Goal: Task Accomplishment & Management: Complete application form

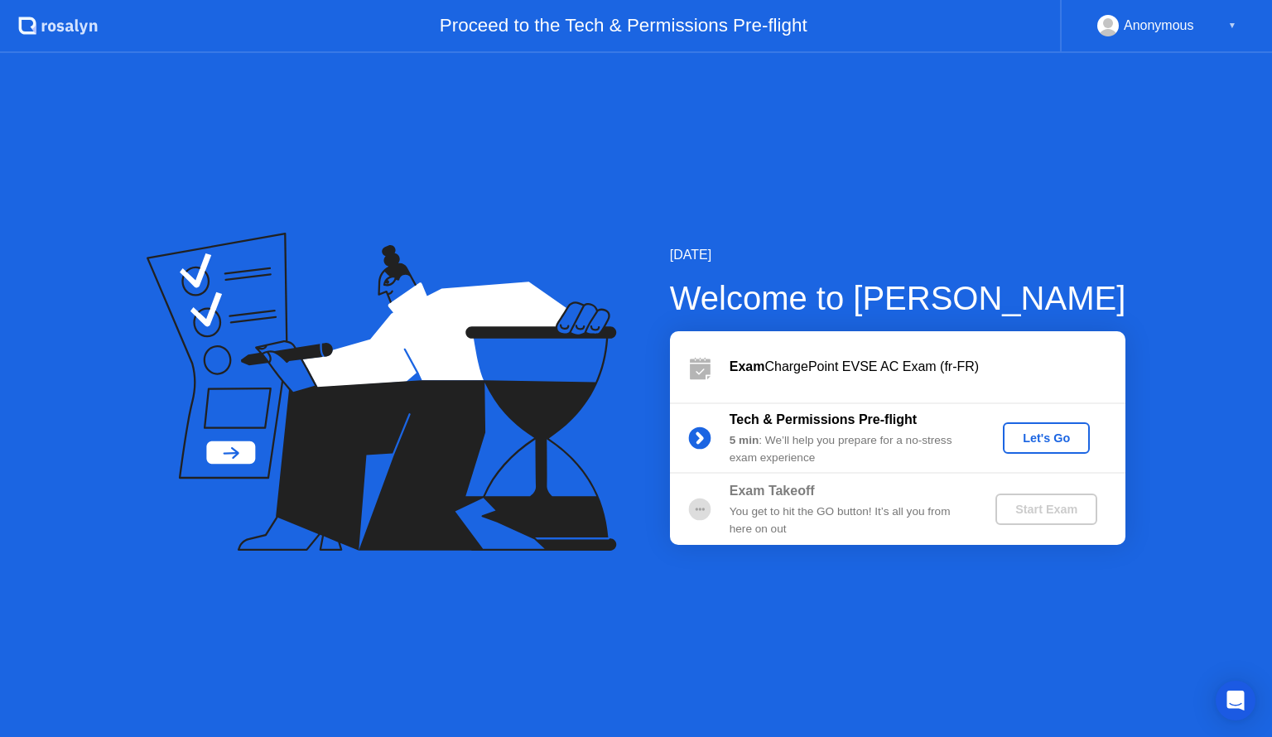
click at [996, 446] on div "Let's Go" at bounding box center [1046, 437] width 157 height 31
click at [1020, 441] on div "Let's Go" at bounding box center [1047, 438] width 74 height 13
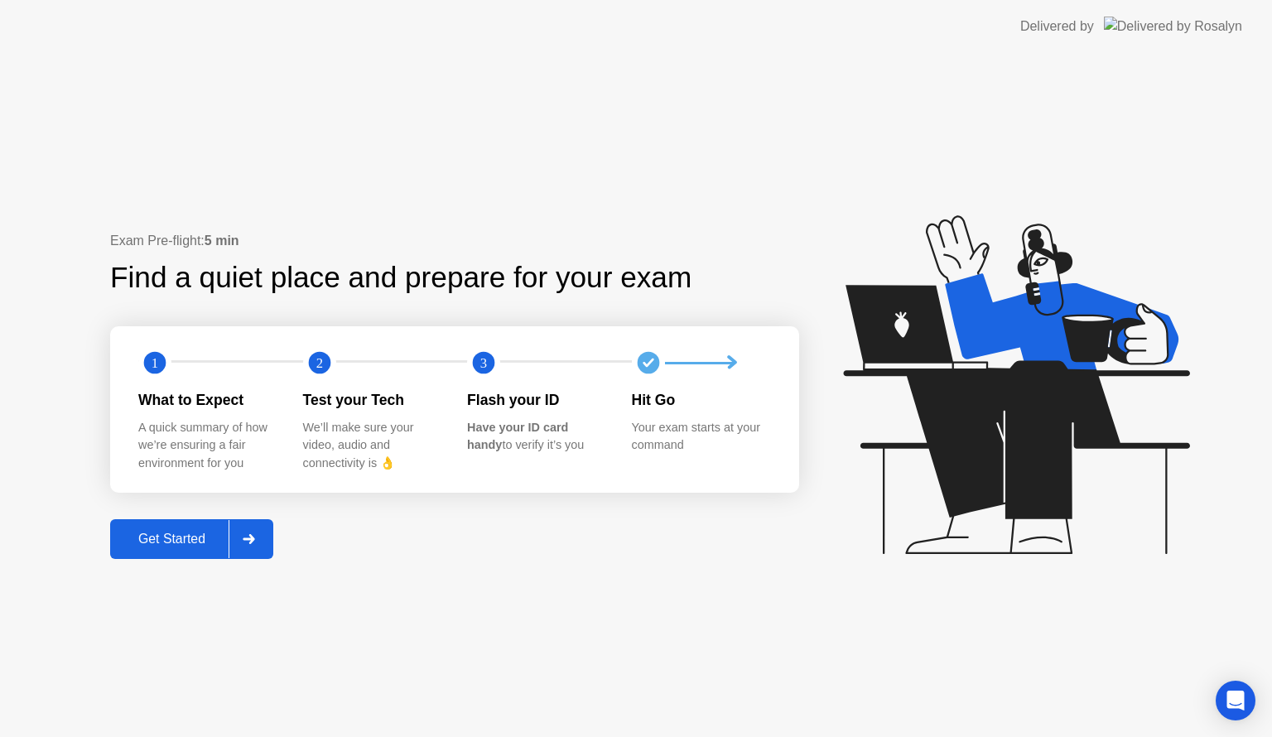
click at [179, 535] on div "Get Started" at bounding box center [171, 539] width 113 height 15
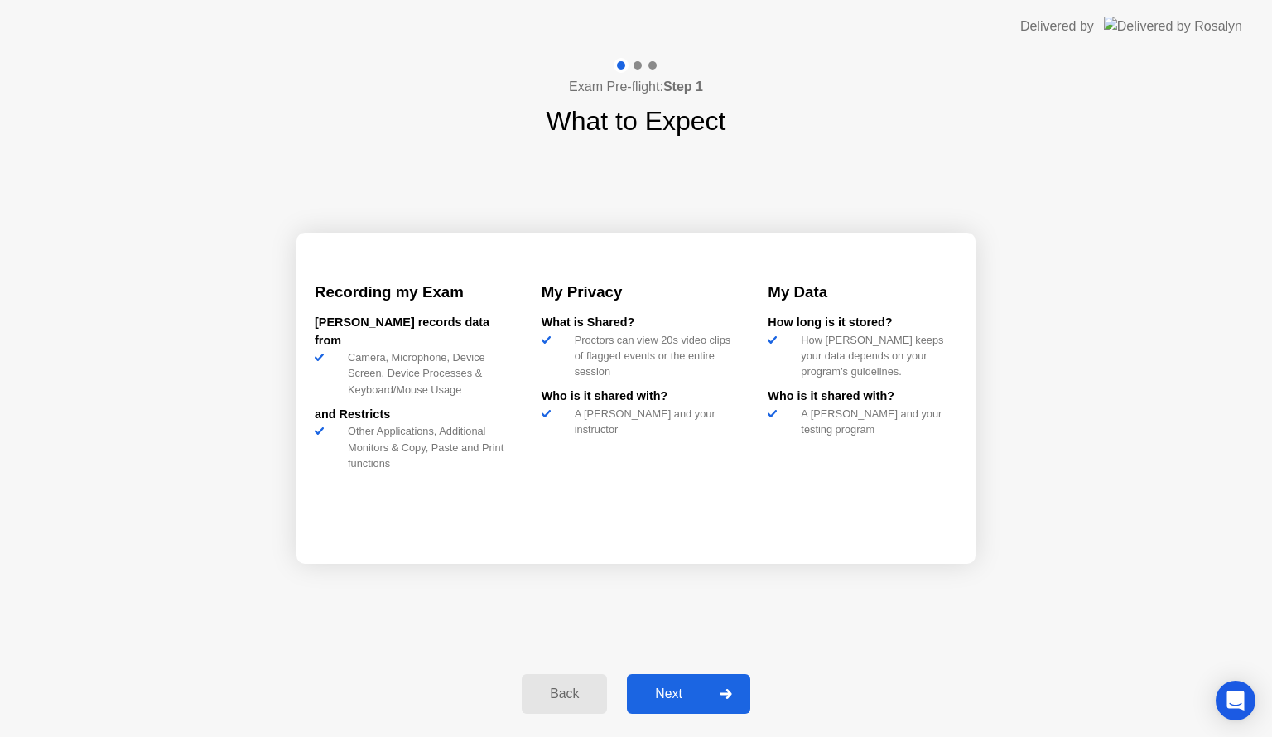
click at [671, 699] on div "Next" at bounding box center [669, 694] width 74 height 15
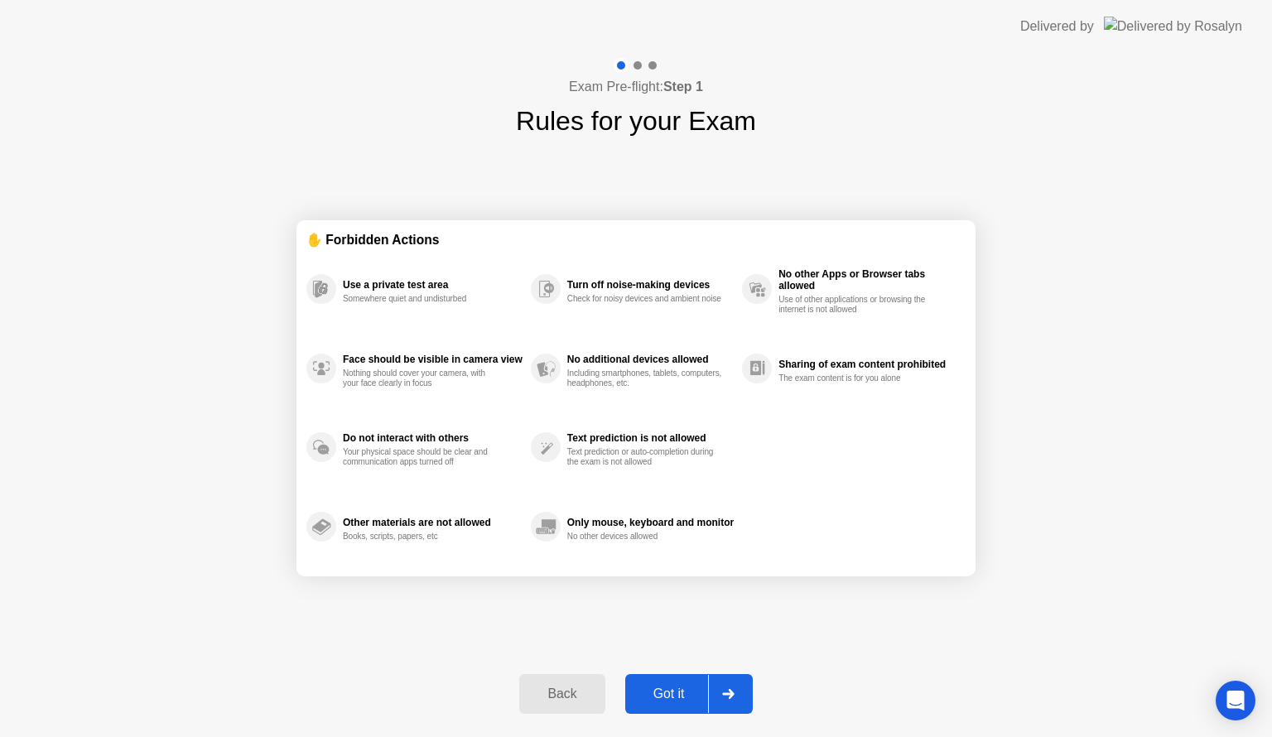
click at [671, 699] on div "Got it" at bounding box center [669, 694] width 78 height 15
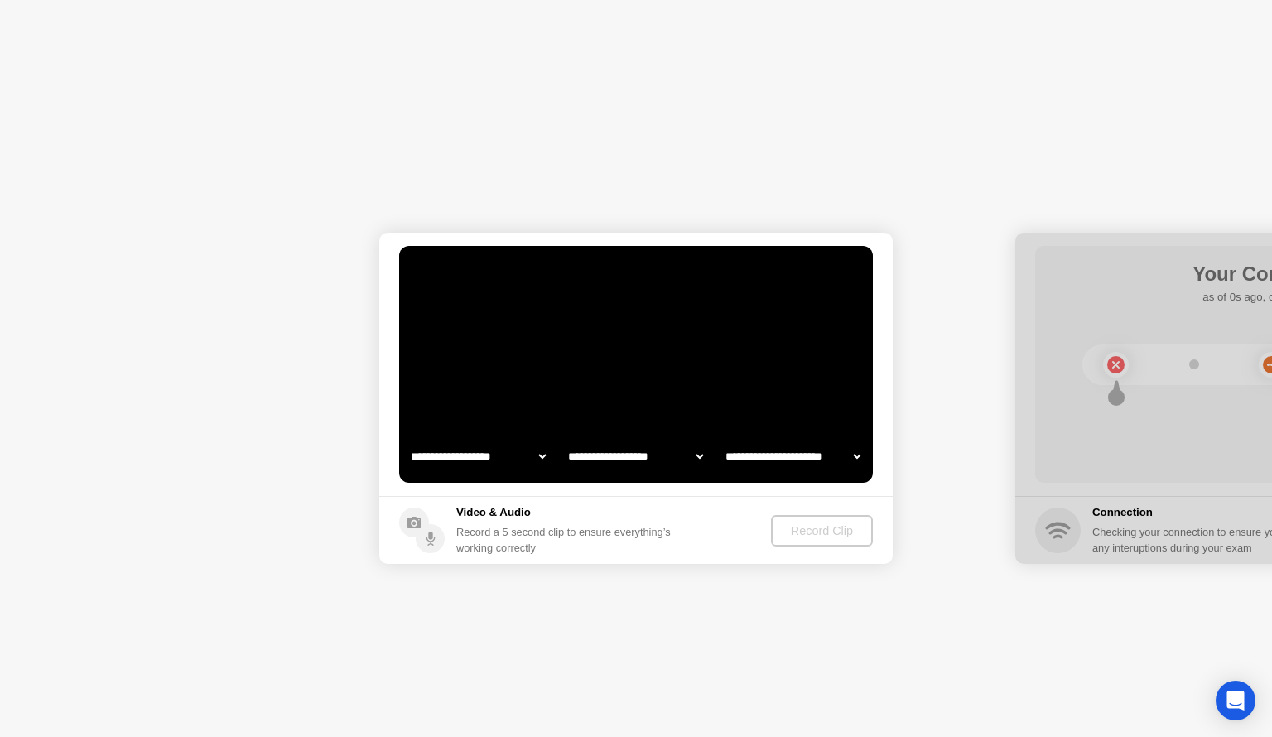
select select "**********"
select select "*******"
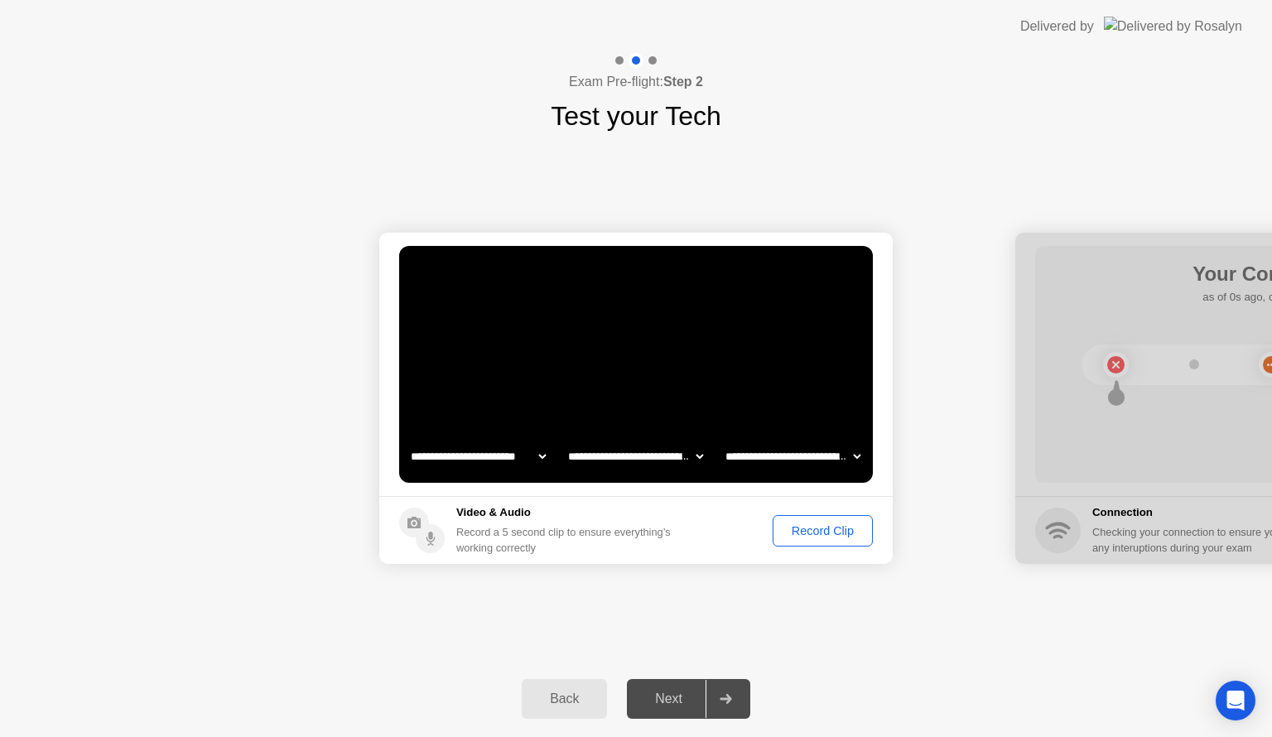
click at [664, 696] on div "Next" at bounding box center [669, 699] width 74 height 15
click at [634, 454] on select "**********" at bounding box center [636, 456] width 142 height 33
click at [769, 462] on select "**********" at bounding box center [793, 456] width 142 height 33
click at [779, 527] on div "Record Clip" at bounding box center [823, 530] width 89 height 13
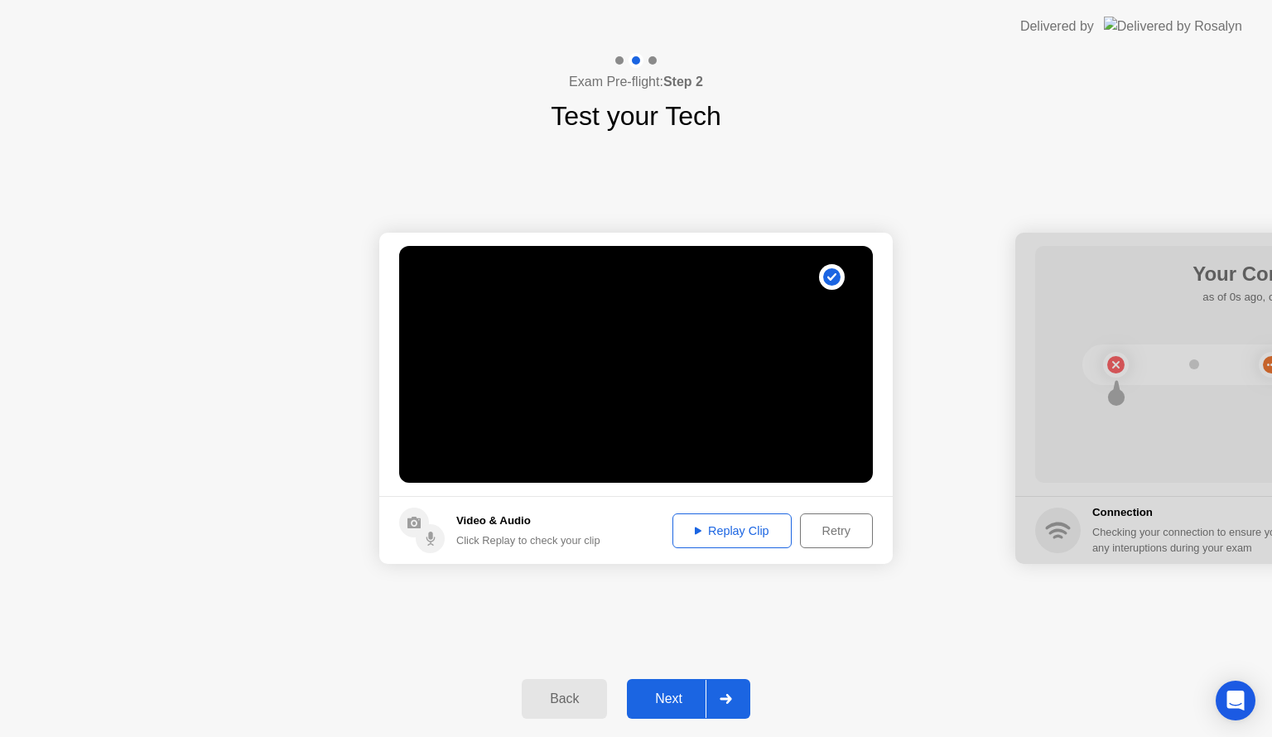
click at [669, 705] on div "Next" at bounding box center [669, 699] width 74 height 15
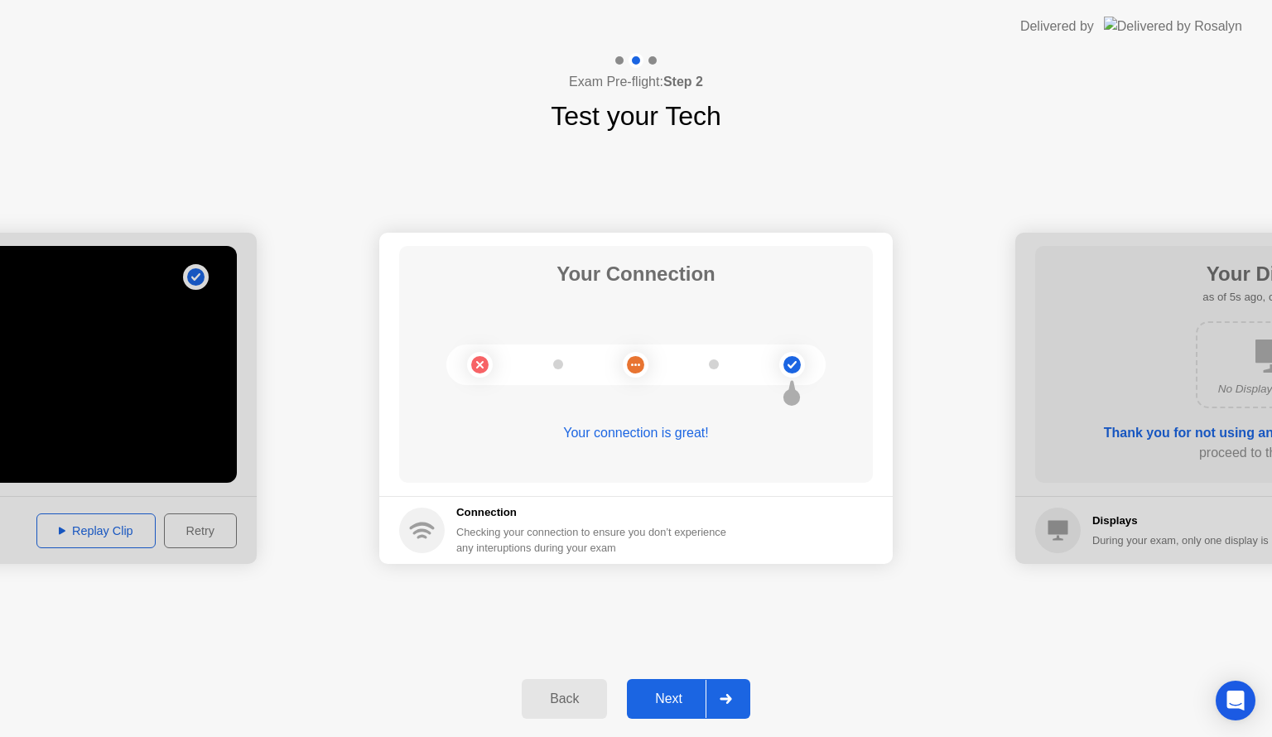
click at [666, 692] on div "Next" at bounding box center [669, 699] width 74 height 15
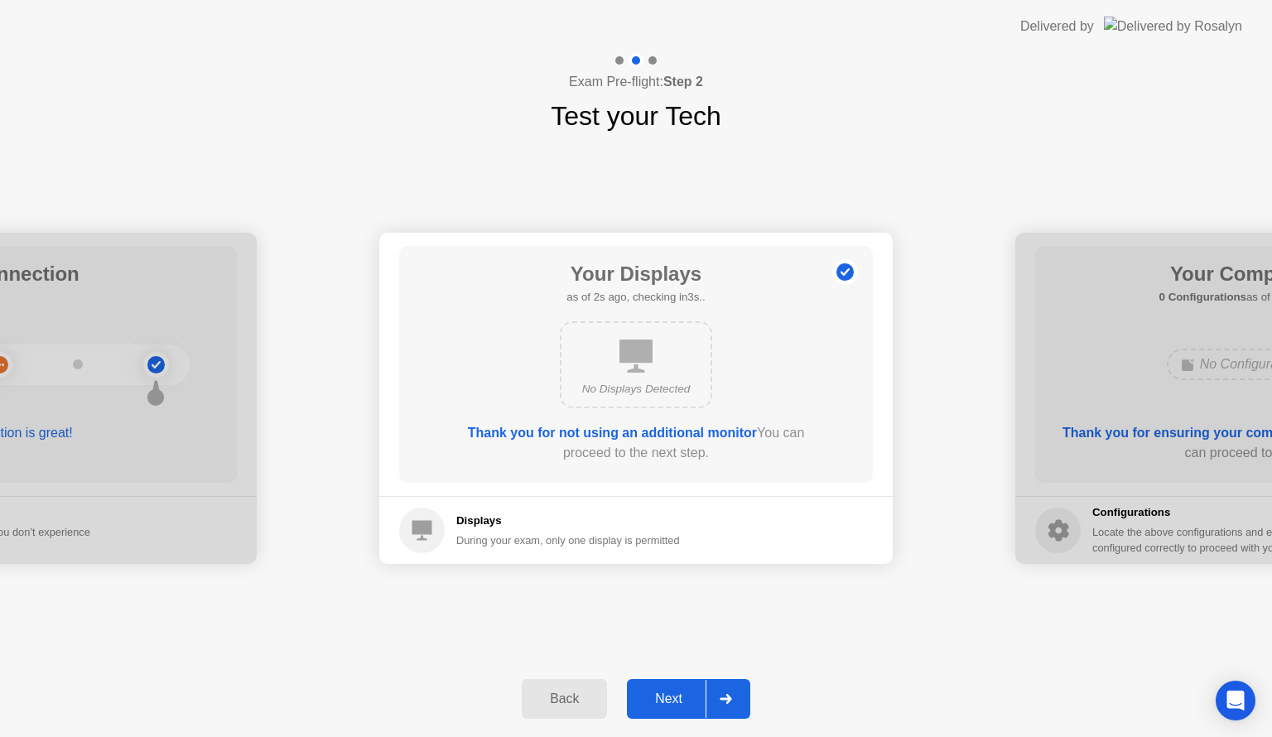
click at [666, 692] on div "Next" at bounding box center [669, 699] width 74 height 15
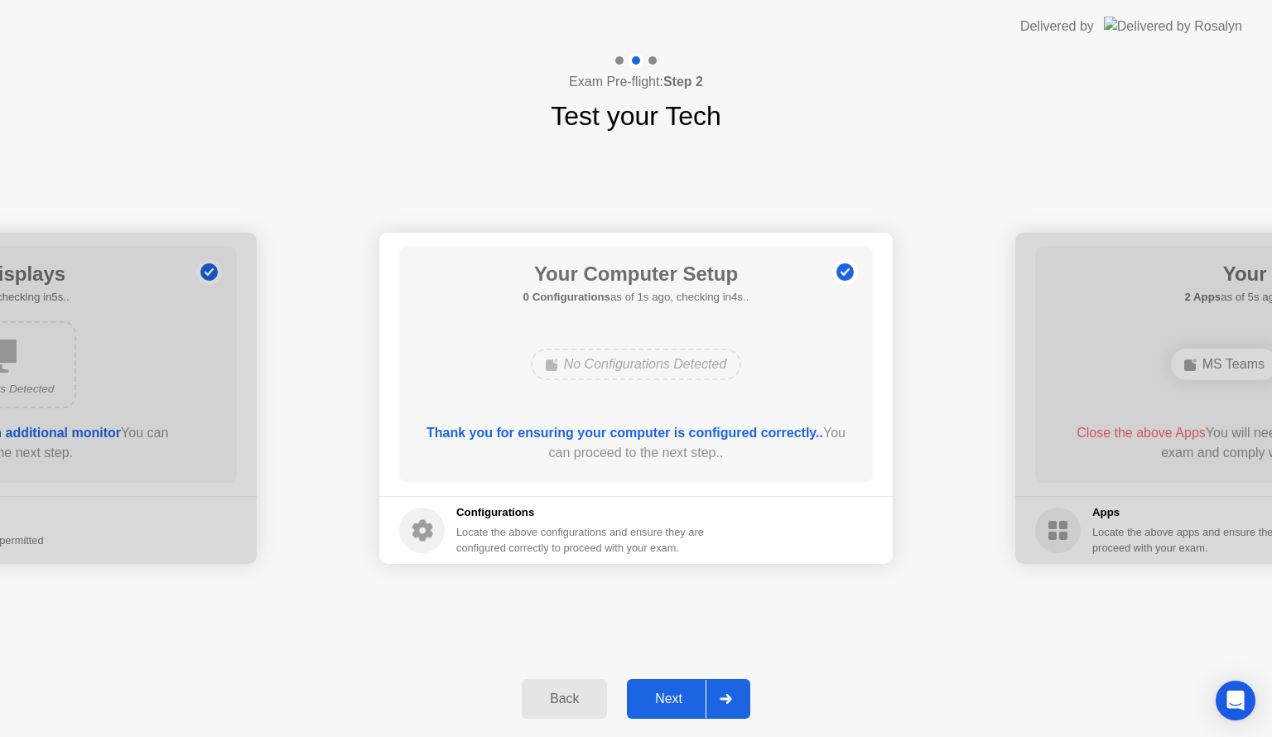
click at [666, 692] on div "Next" at bounding box center [669, 699] width 74 height 15
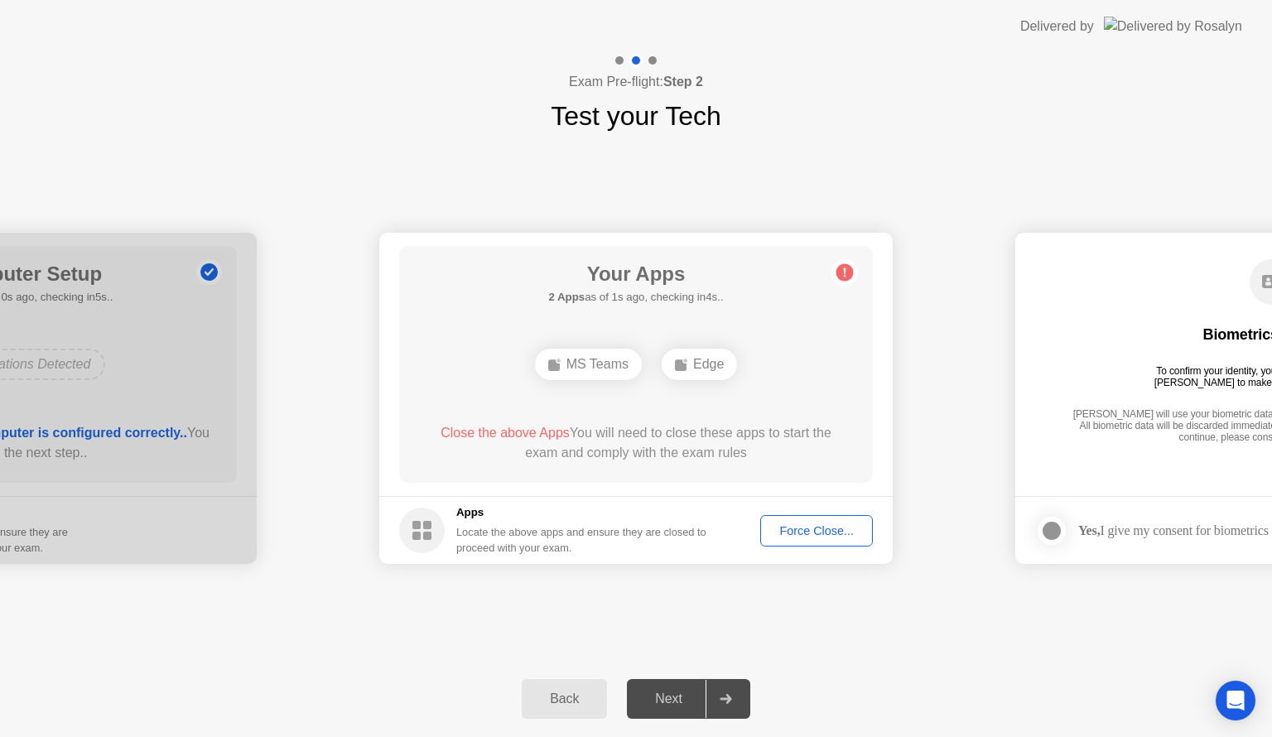
click at [808, 529] on div "Force Close..." at bounding box center [816, 530] width 101 height 13
click at [813, 537] on div "Force Close..." at bounding box center [816, 530] width 101 height 13
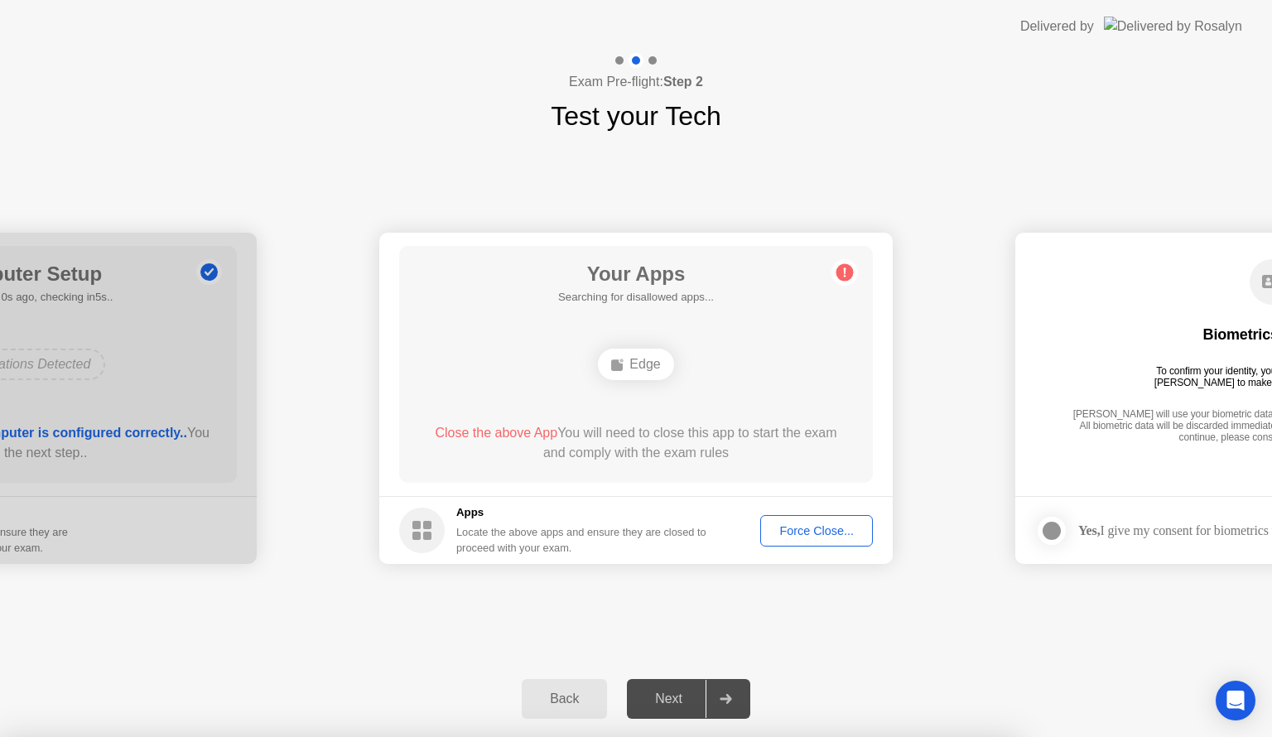
click at [769, 527] on div "Force Close..." at bounding box center [816, 530] width 101 height 13
click at [764, 531] on button "Force Close..." at bounding box center [816, 530] width 113 height 31
click at [707, 736] on div at bounding box center [636, 737] width 1272 height 0
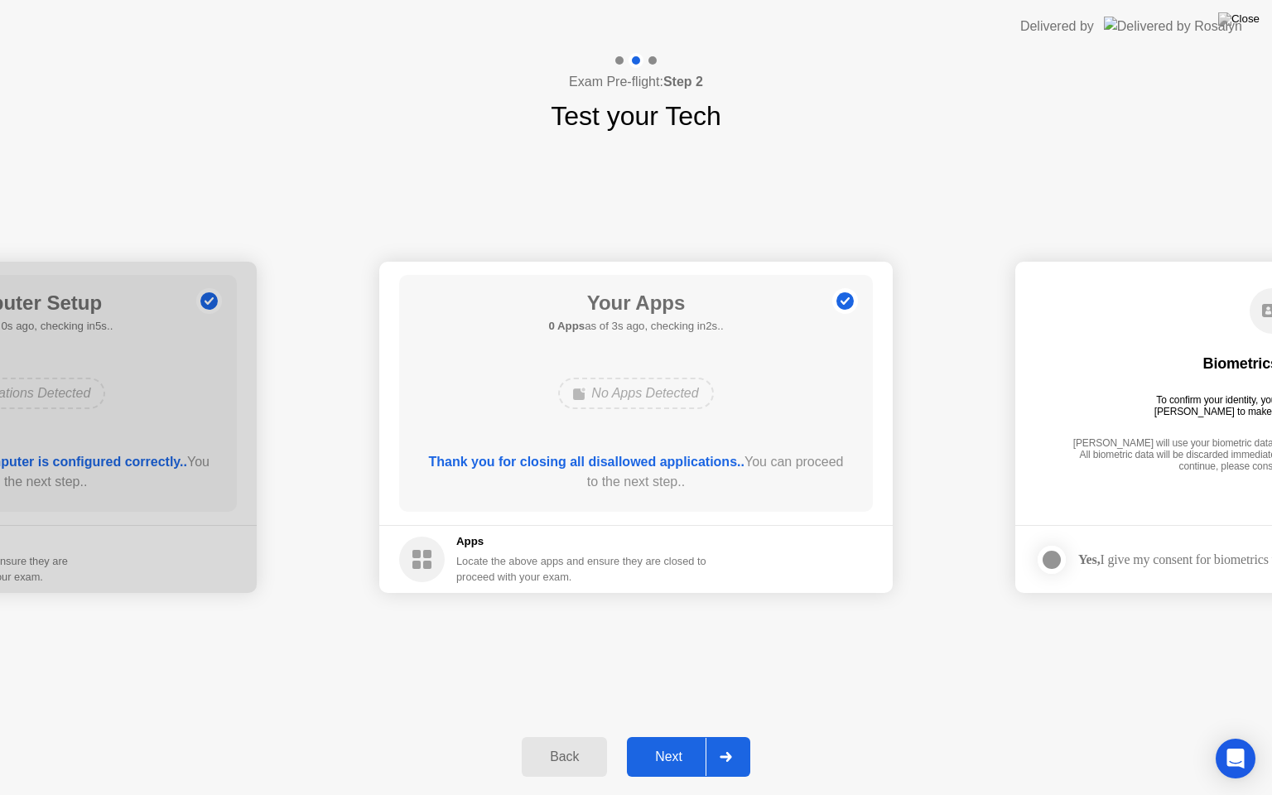
click at [661, 736] on div "Next" at bounding box center [669, 757] width 74 height 15
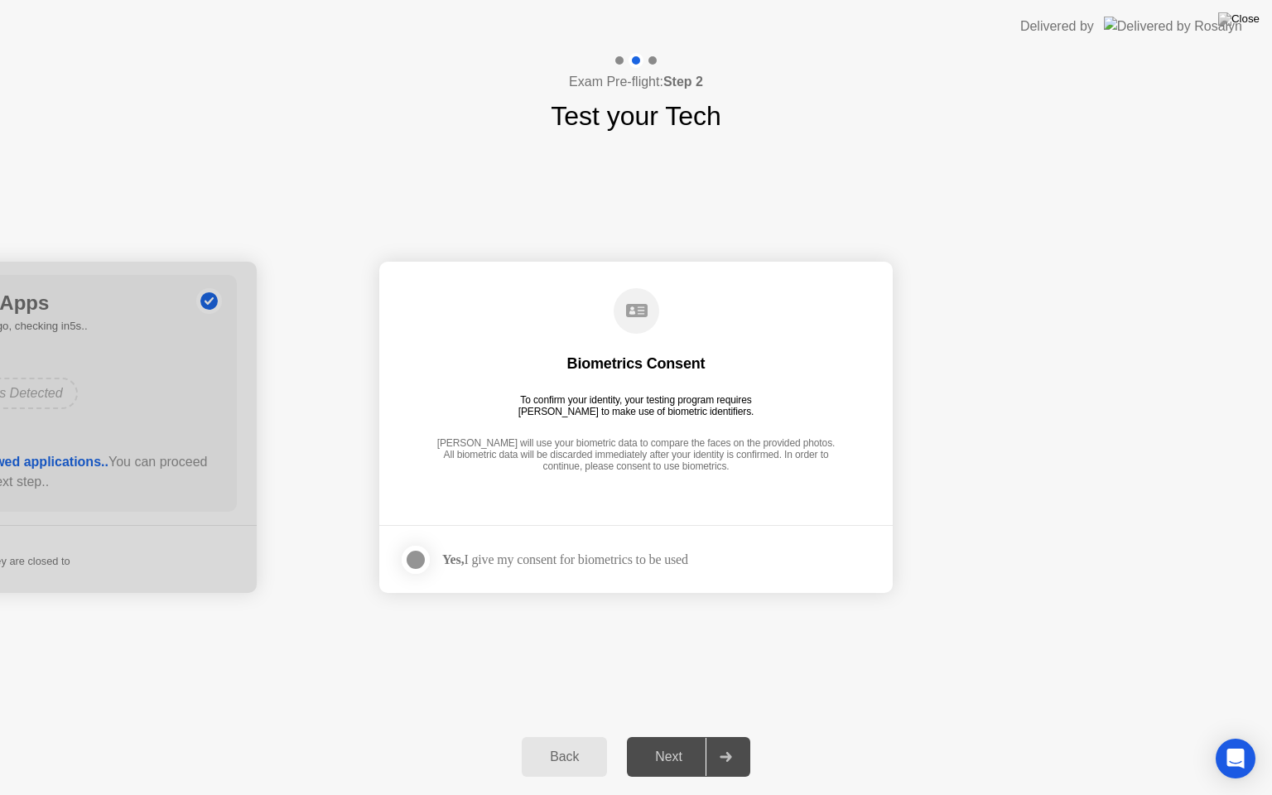
click at [412, 560] on div at bounding box center [416, 560] width 20 height 20
click at [681, 736] on div "Next" at bounding box center [669, 757] width 74 height 15
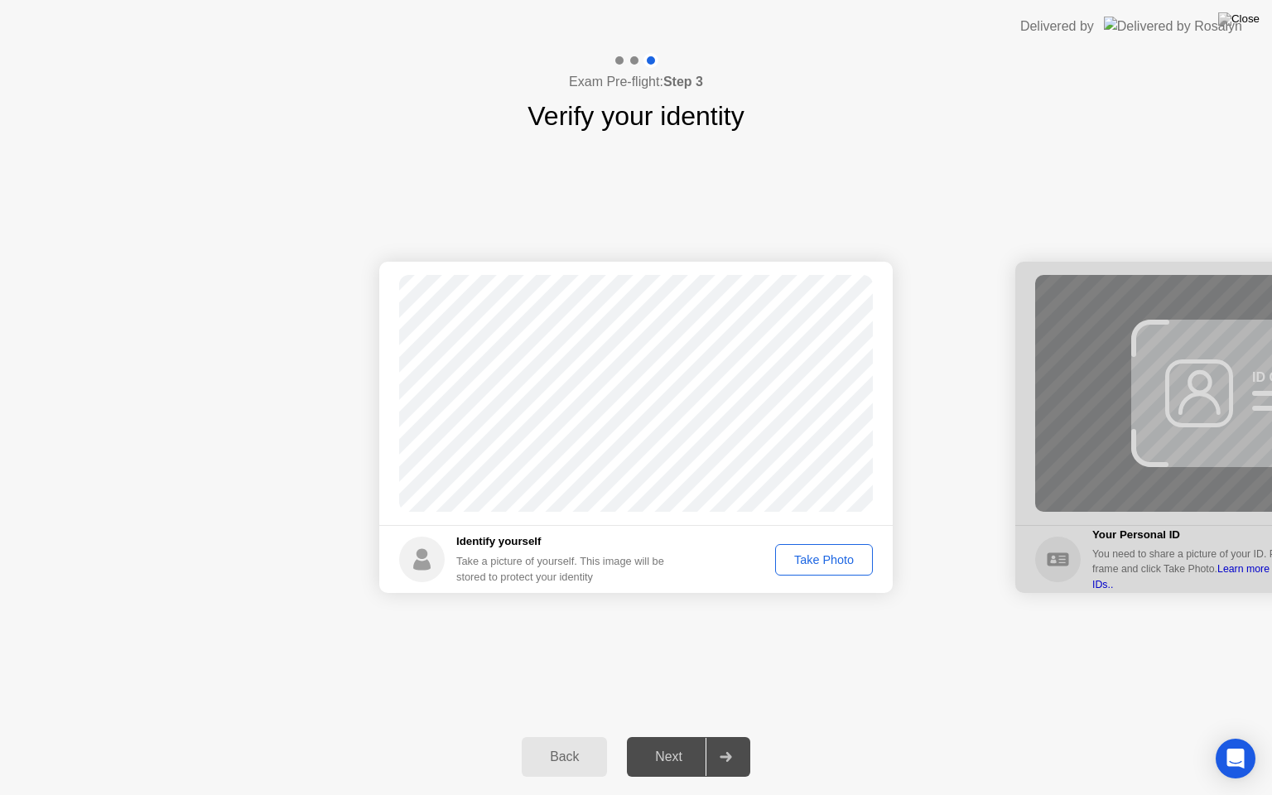
click at [822, 564] on div "Take Photo" at bounding box center [824, 559] width 86 height 13
click at [666, 736] on div "Next" at bounding box center [669, 757] width 74 height 15
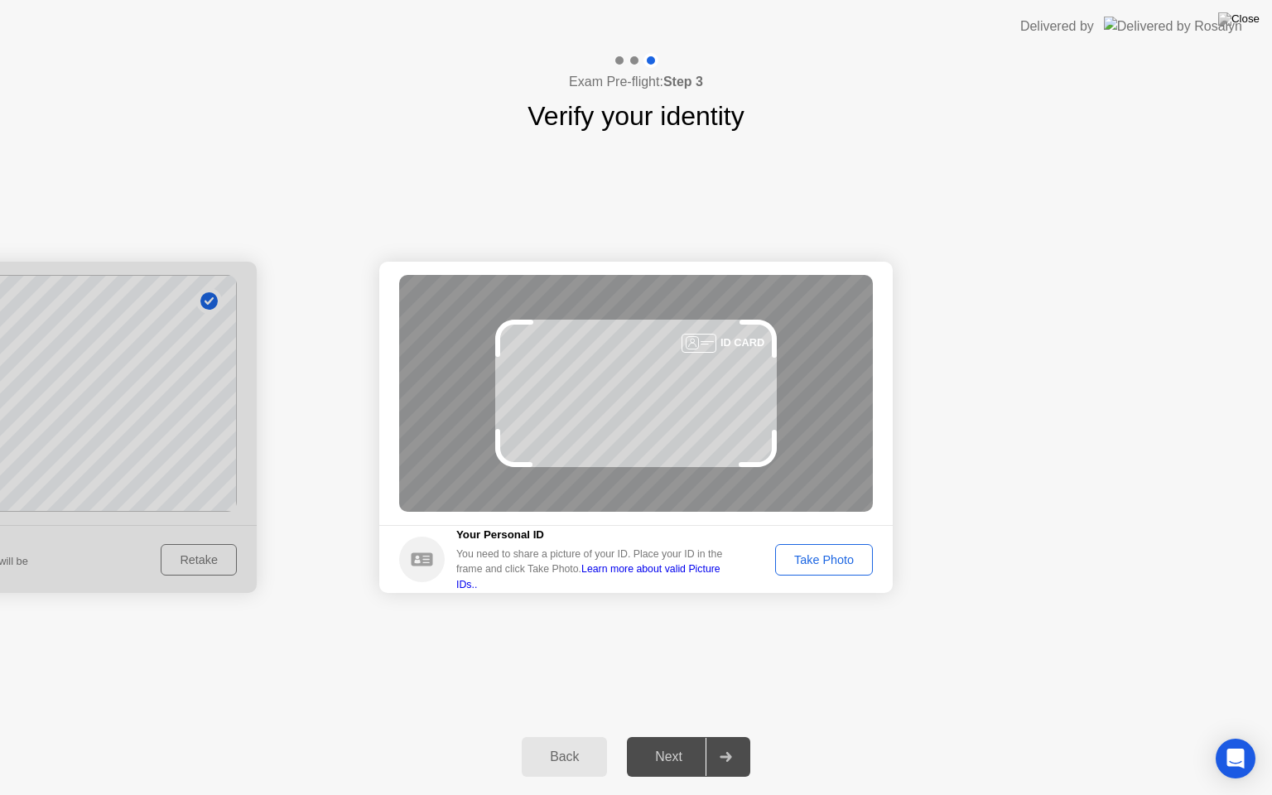
click at [815, 571] on button "Take Photo" at bounding box center [824, 559] width 98 height 31
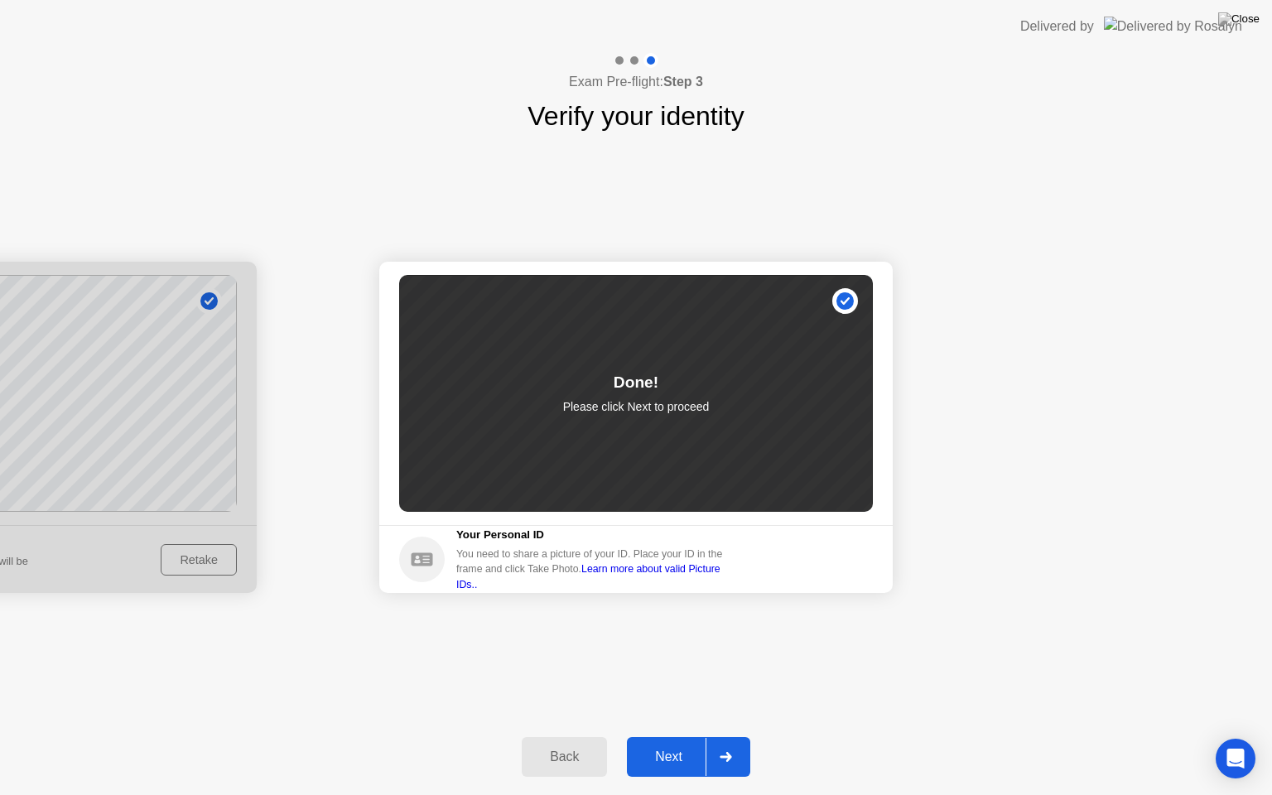
click at [677, 736] on div "Next" at bounding box center [669, 757] width 74 height 15
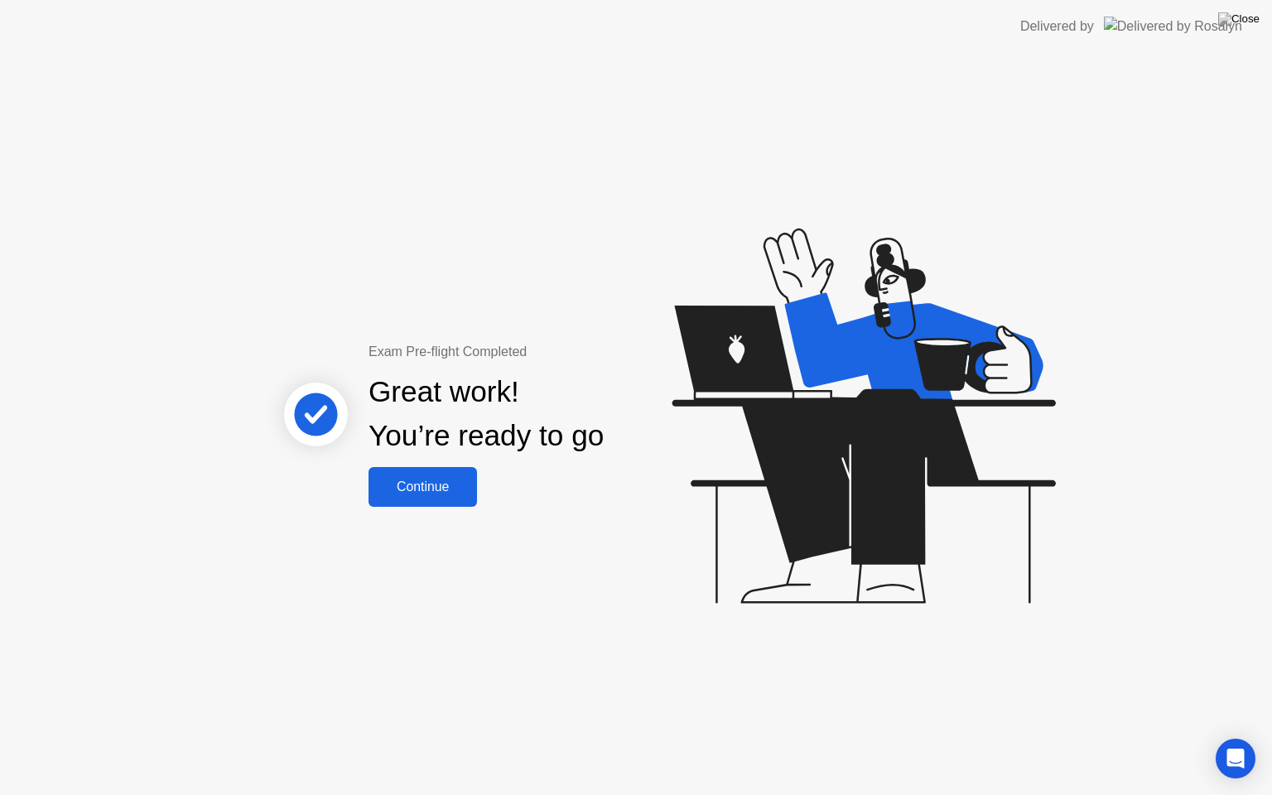
click at [416, 494] on div "Continue" at bounding box center [423, 487] width 99 height 15
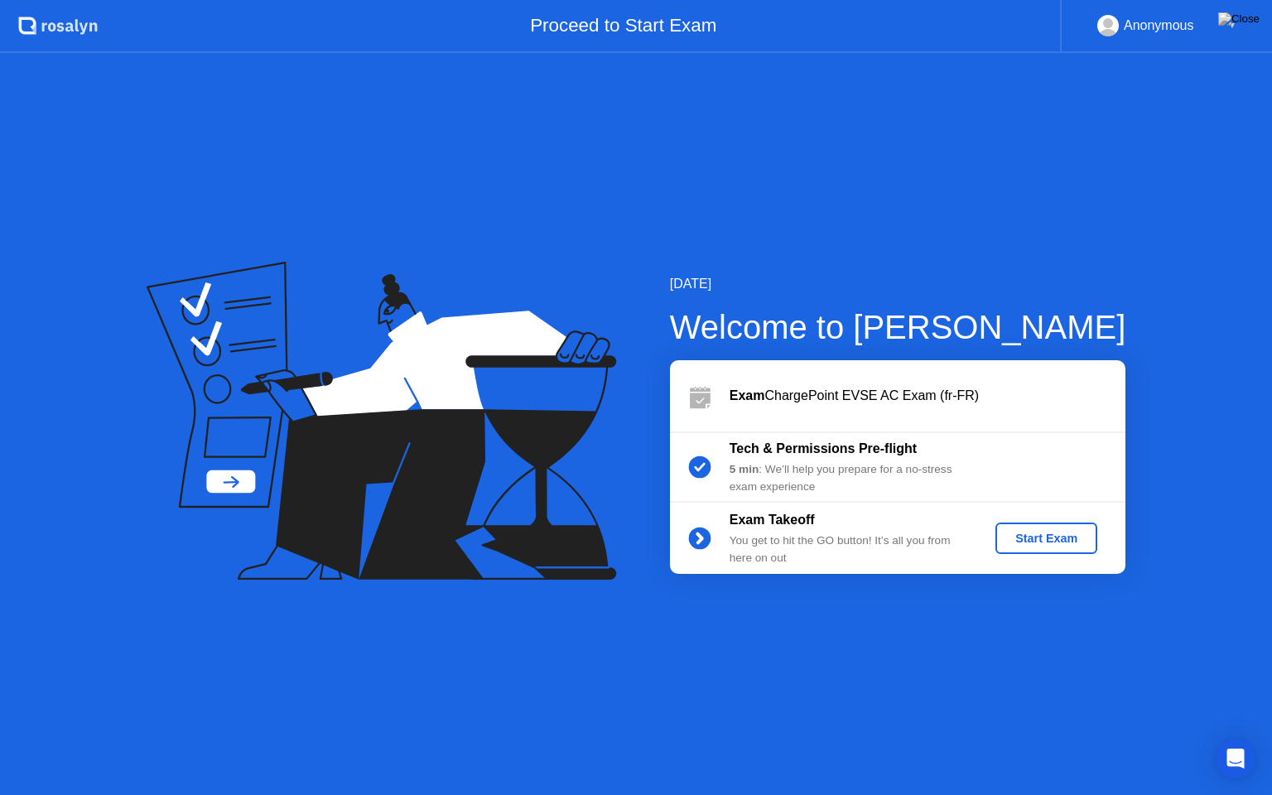
click at [1019, 542] on div "Start Exam" at bounding box center [1046, 538] width 89 height 13
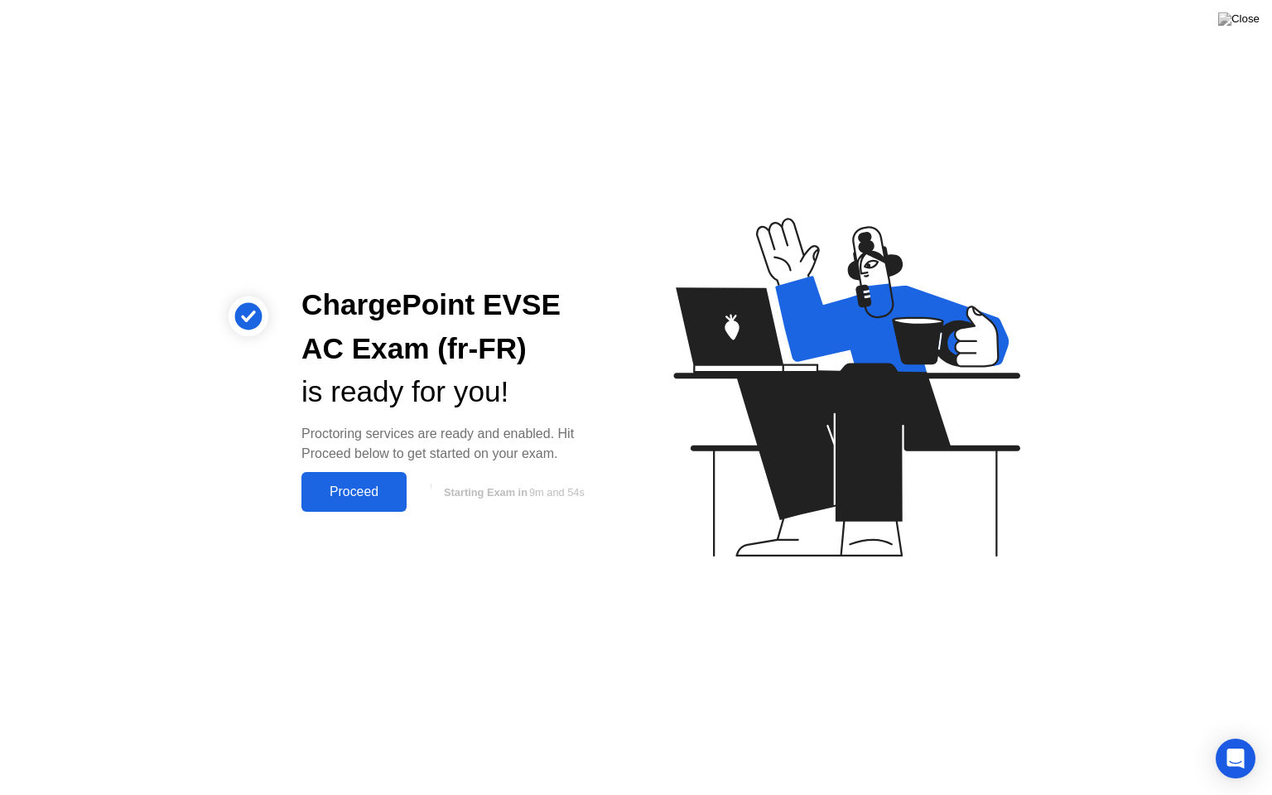
click at [357, 493] on div "Proceed" at bounding box center [353, 492] width 95 height 15
